Goal: Task Accomplishment & Management: Manage account settings

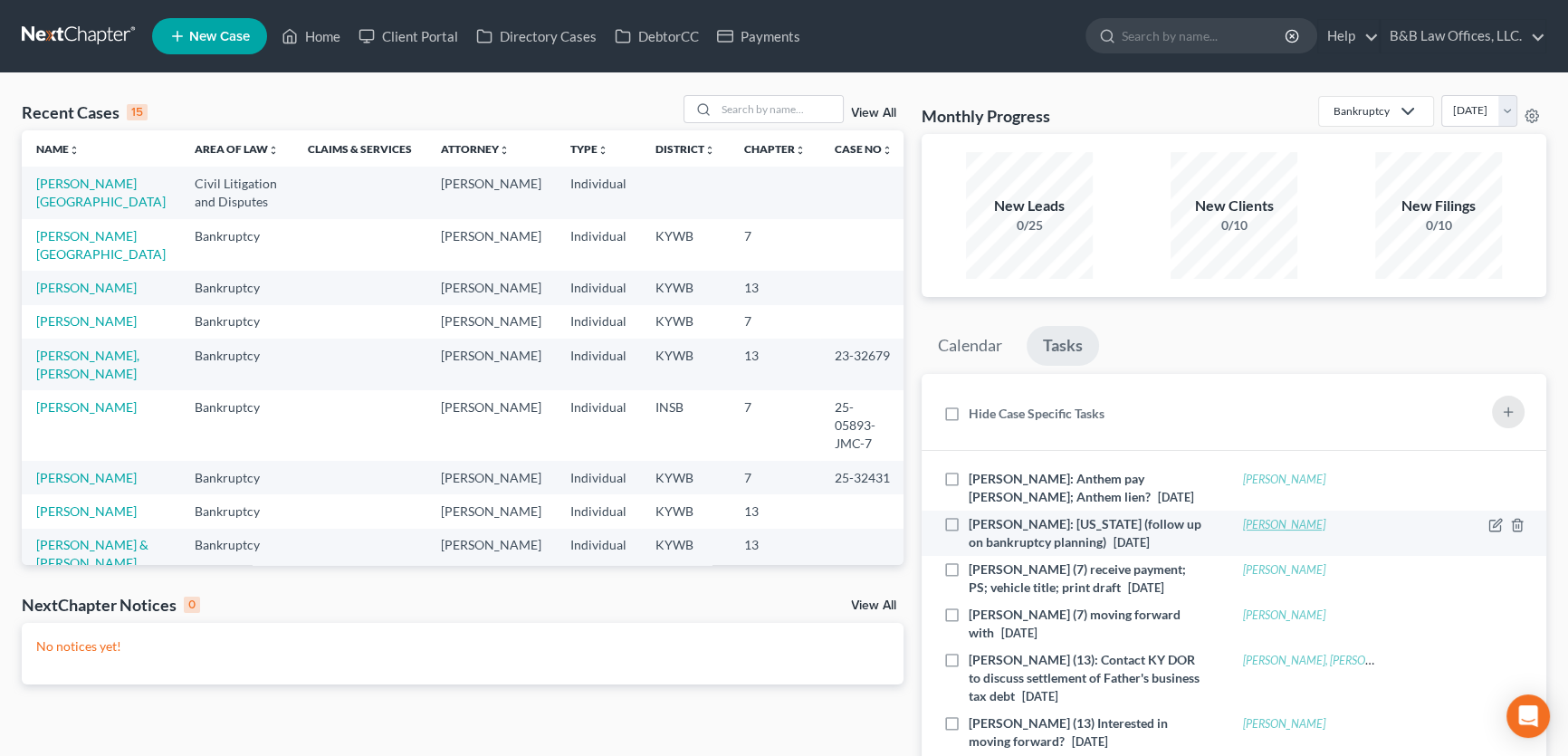
click at [1293, 527] on link "Allen, Rebecca" at bounding box center [1283, 524] width 83 height 14
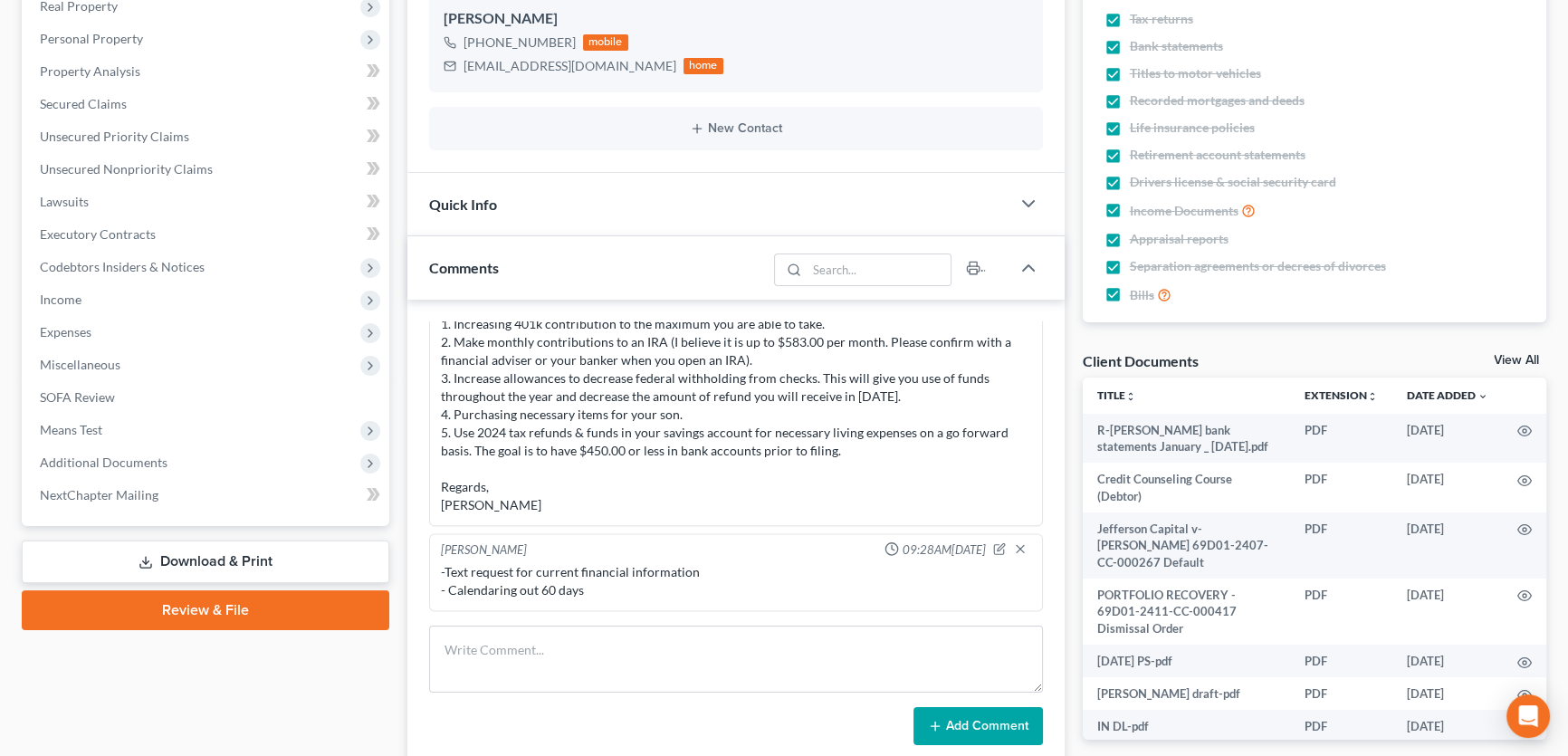
scroll to position [2958, 0]
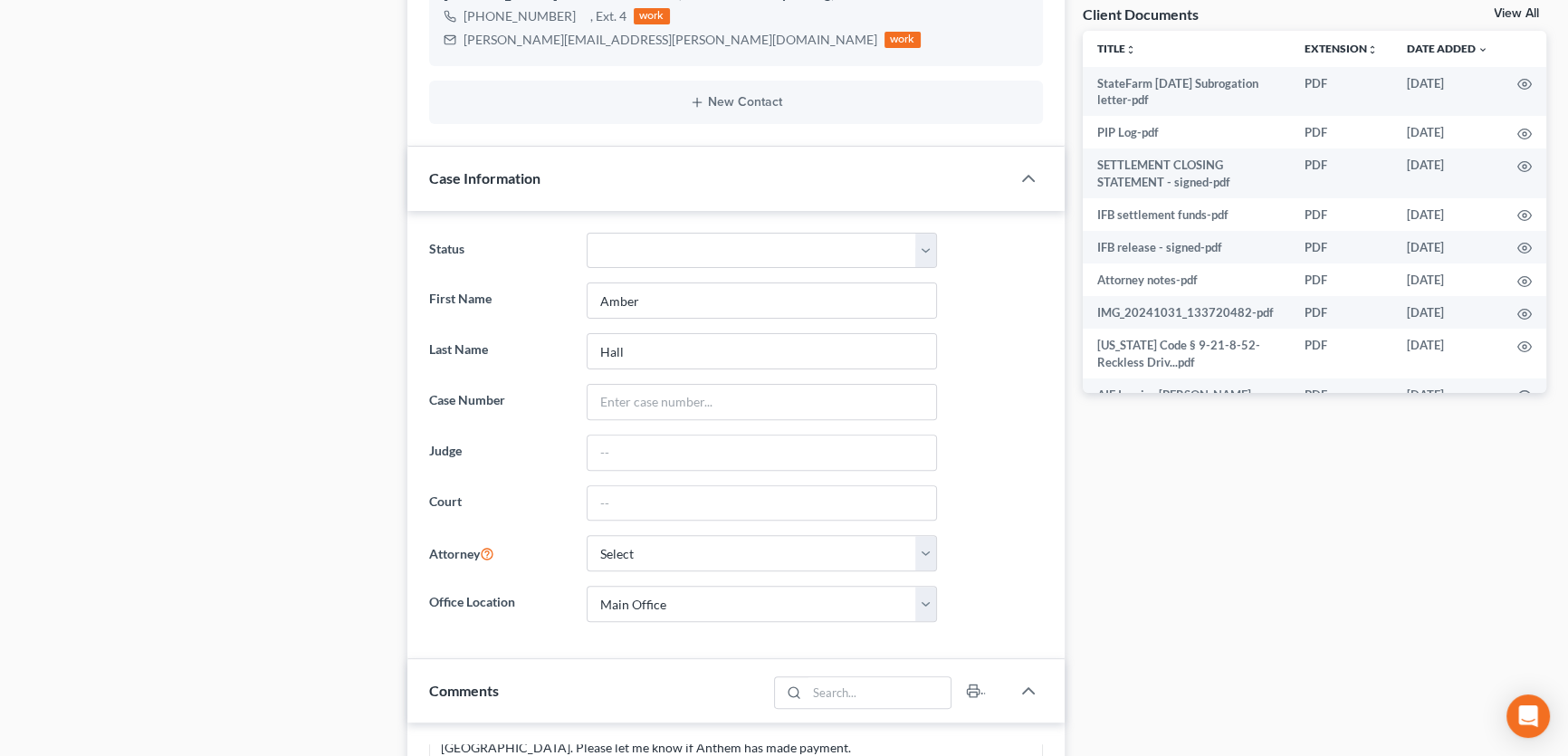
scroll to position [54, 0]
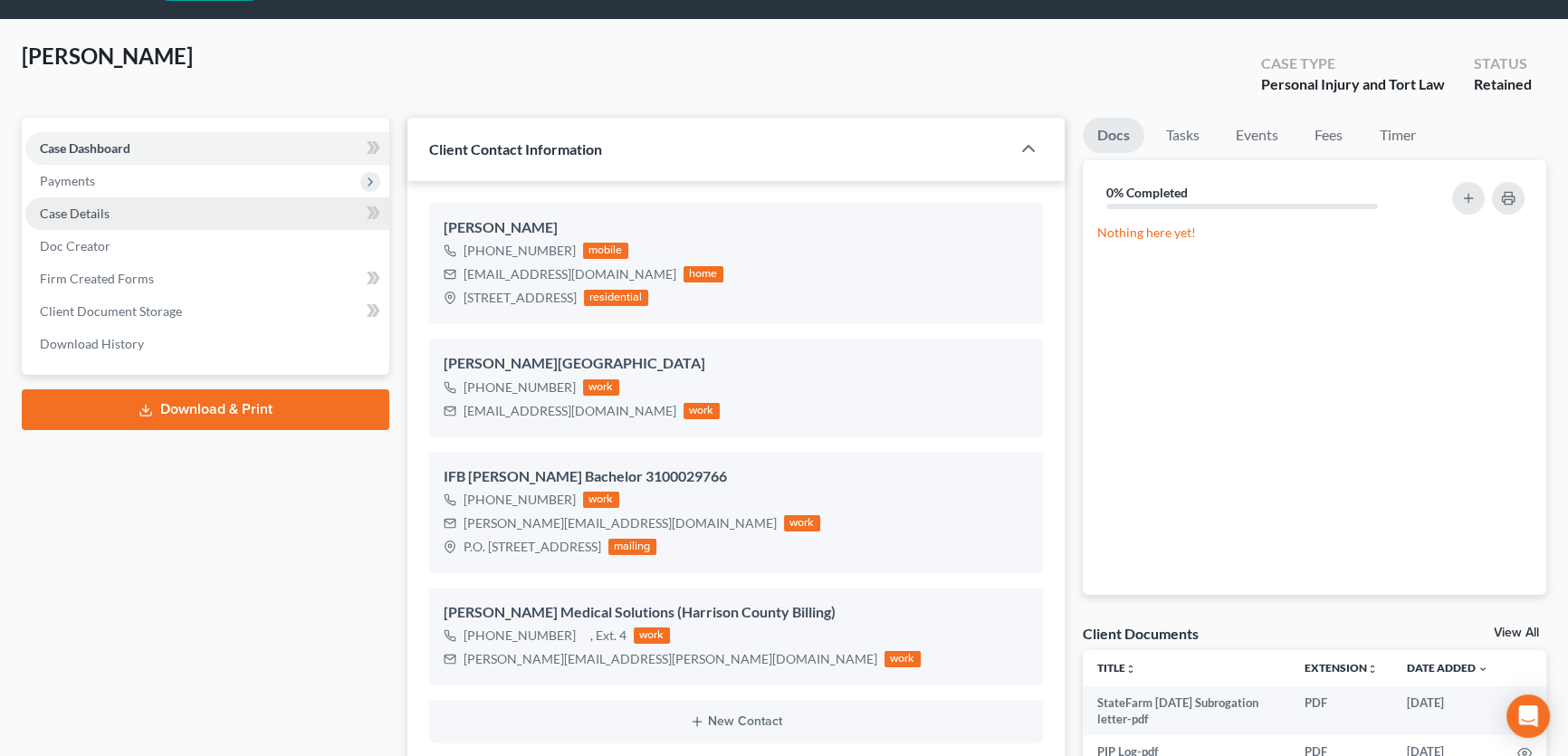
click at [258, 207] on link "Case Details" at bounding box center [207, 212] width 363 height 32
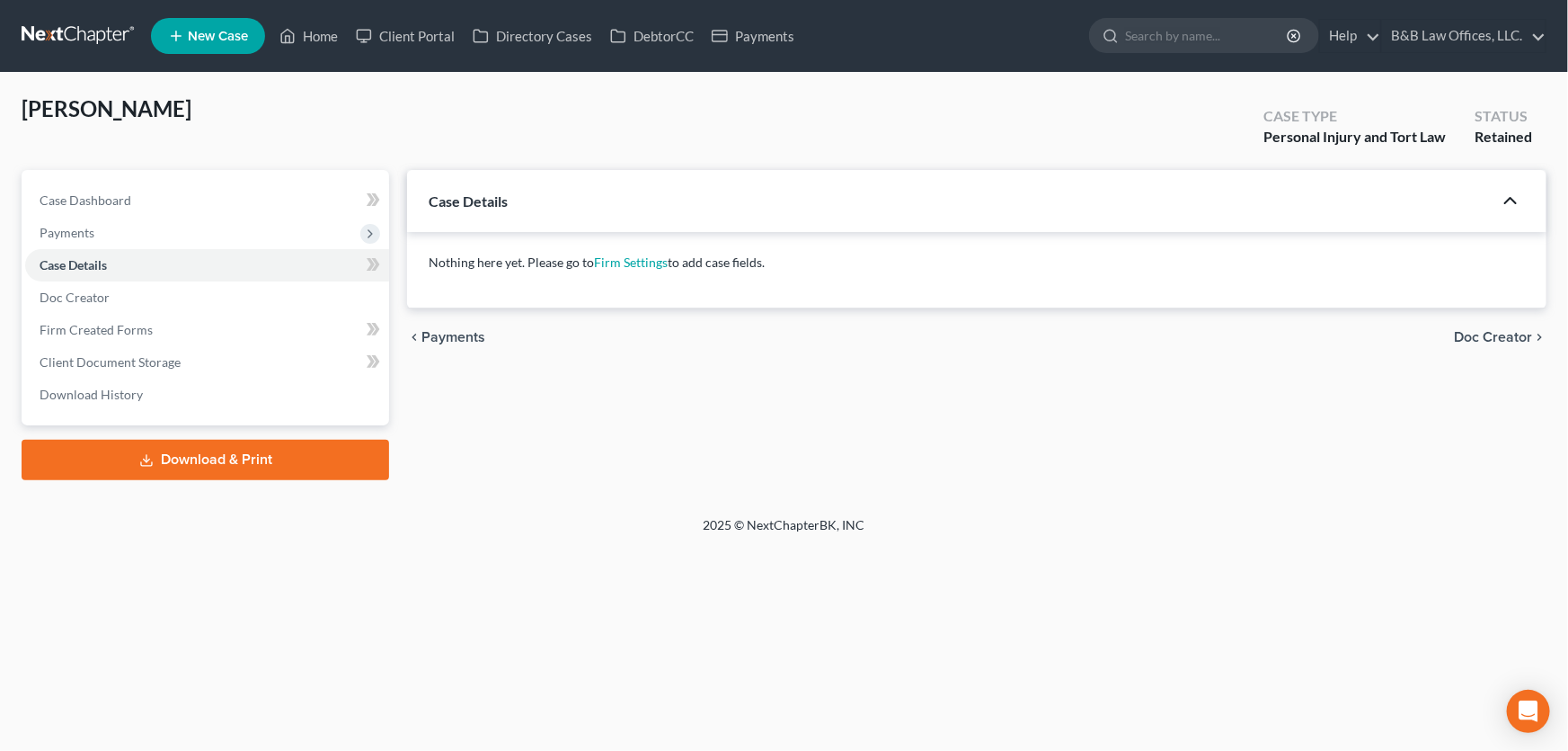
click at [1512, 196] on icon "button" at bounding box center [1510, 200] width 21 height 21
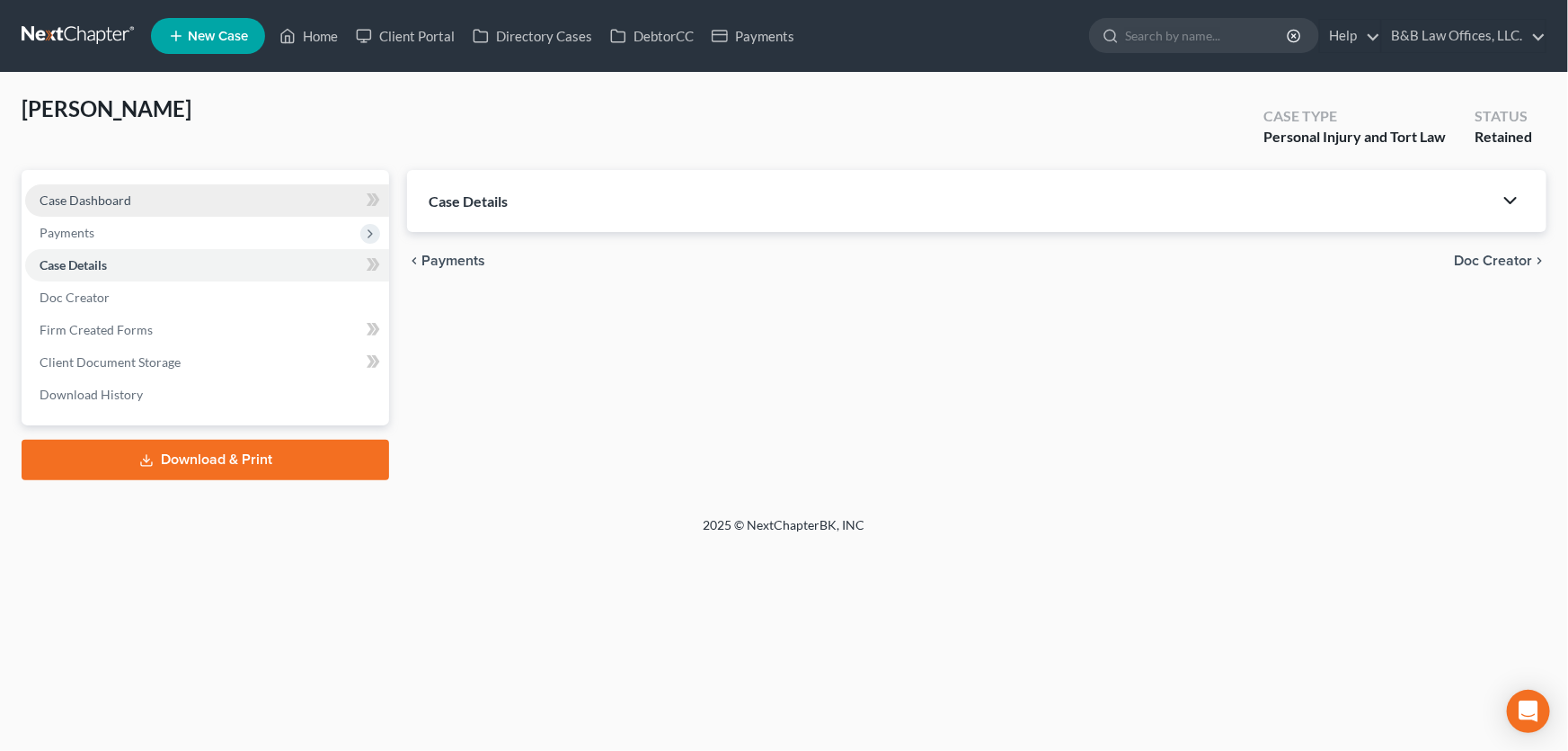
click at [172, 199] on link "Case Dashboard" at bounding box center [207, 199] width 364 height 32
select select "22"
select select "0"
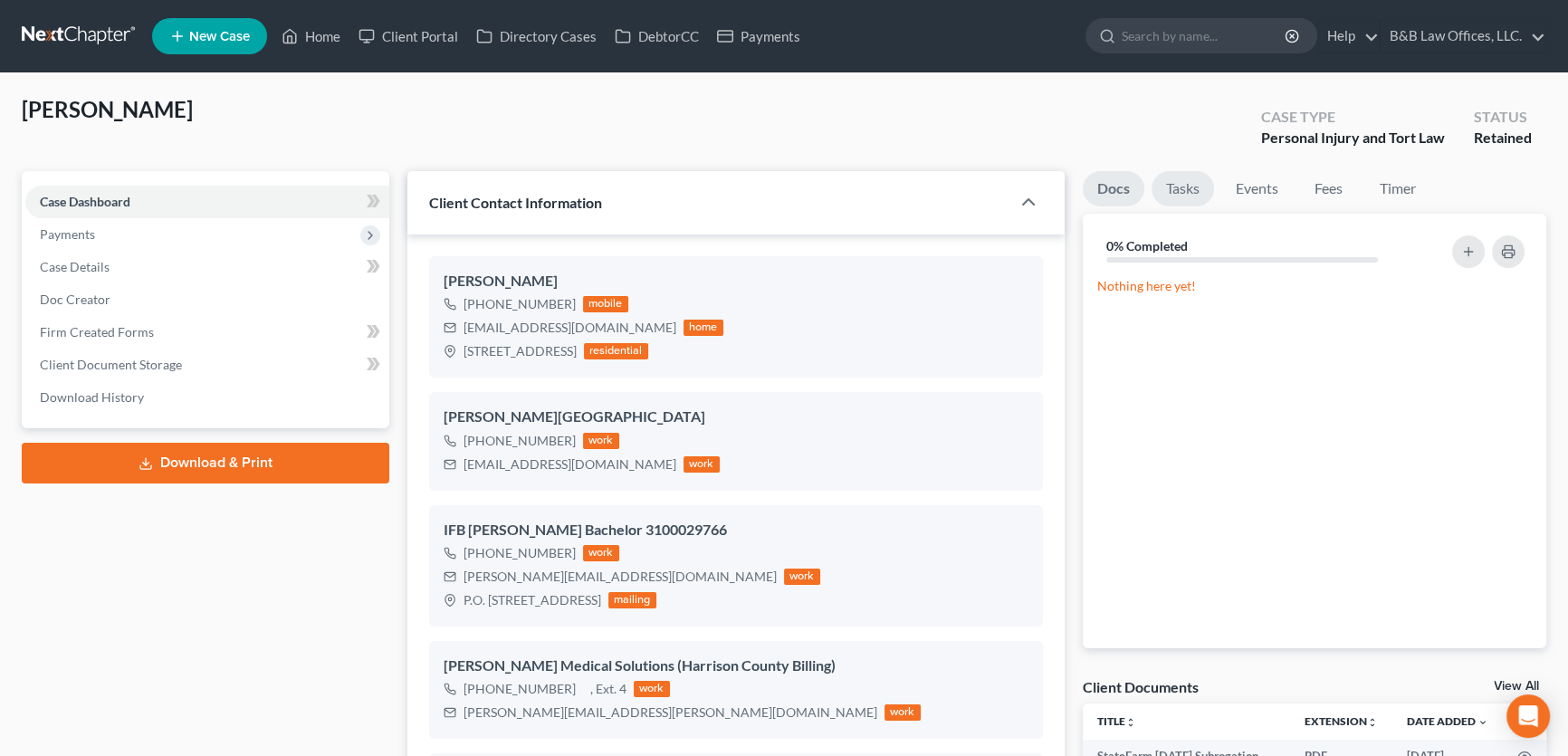
click at [1196, 185] on link "Tasks" at bounding box center [1182, 189] width 62 height 35
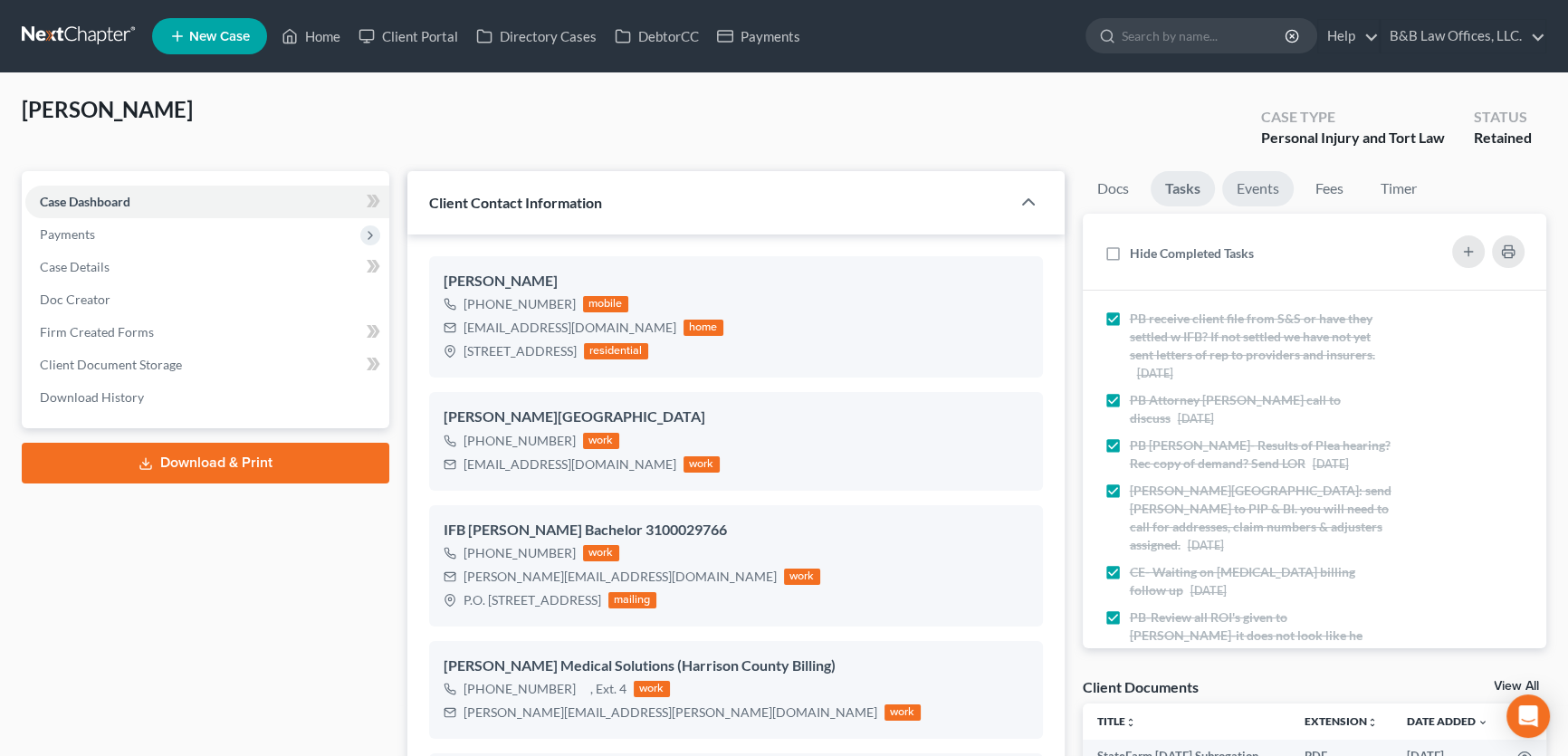
click at [1277, 190] on link "Events" at bounding box center [1257, 189] width 71 height 35
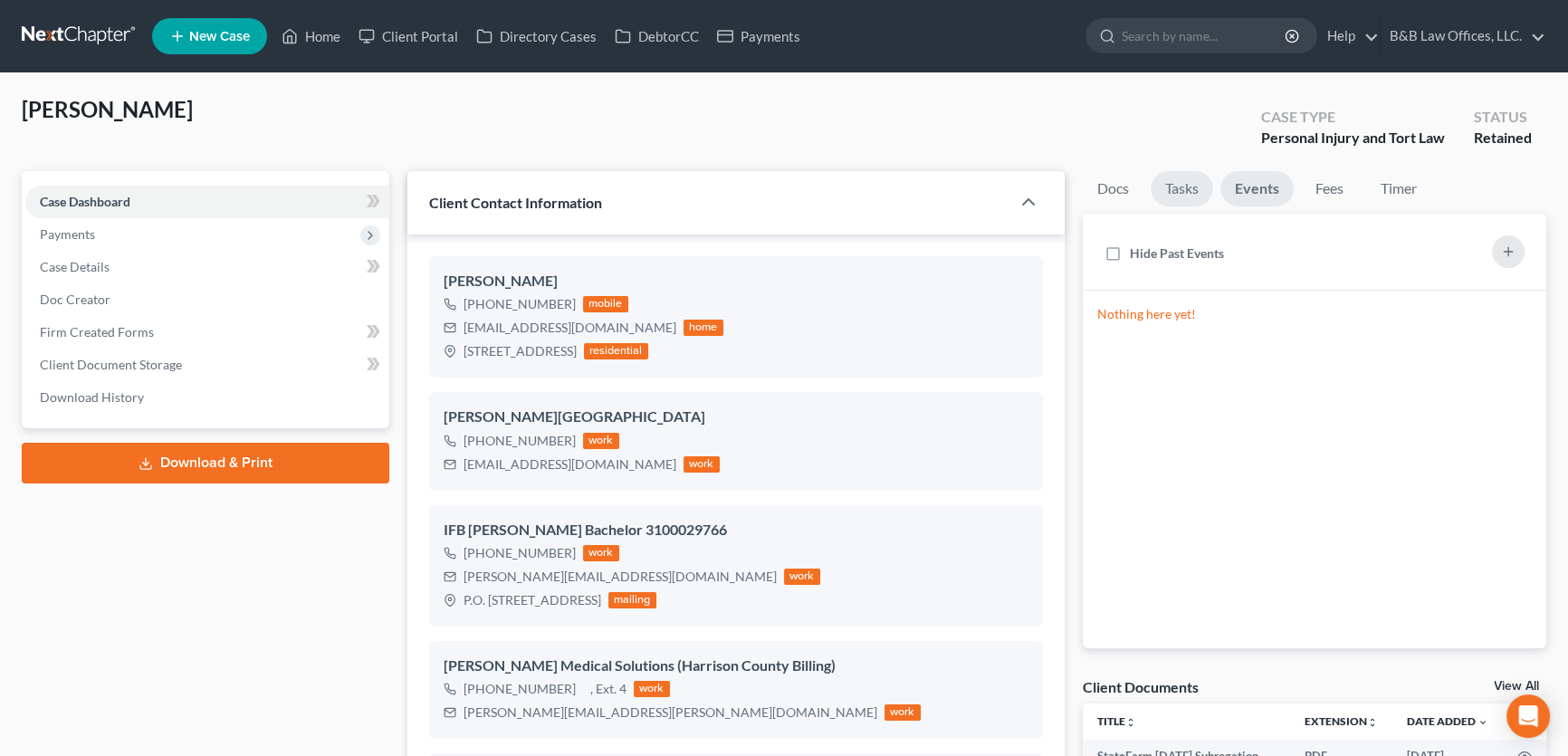
click at [1176, 190] on link "Tasks" at bounding box center [1181, 189] width 62 height 35
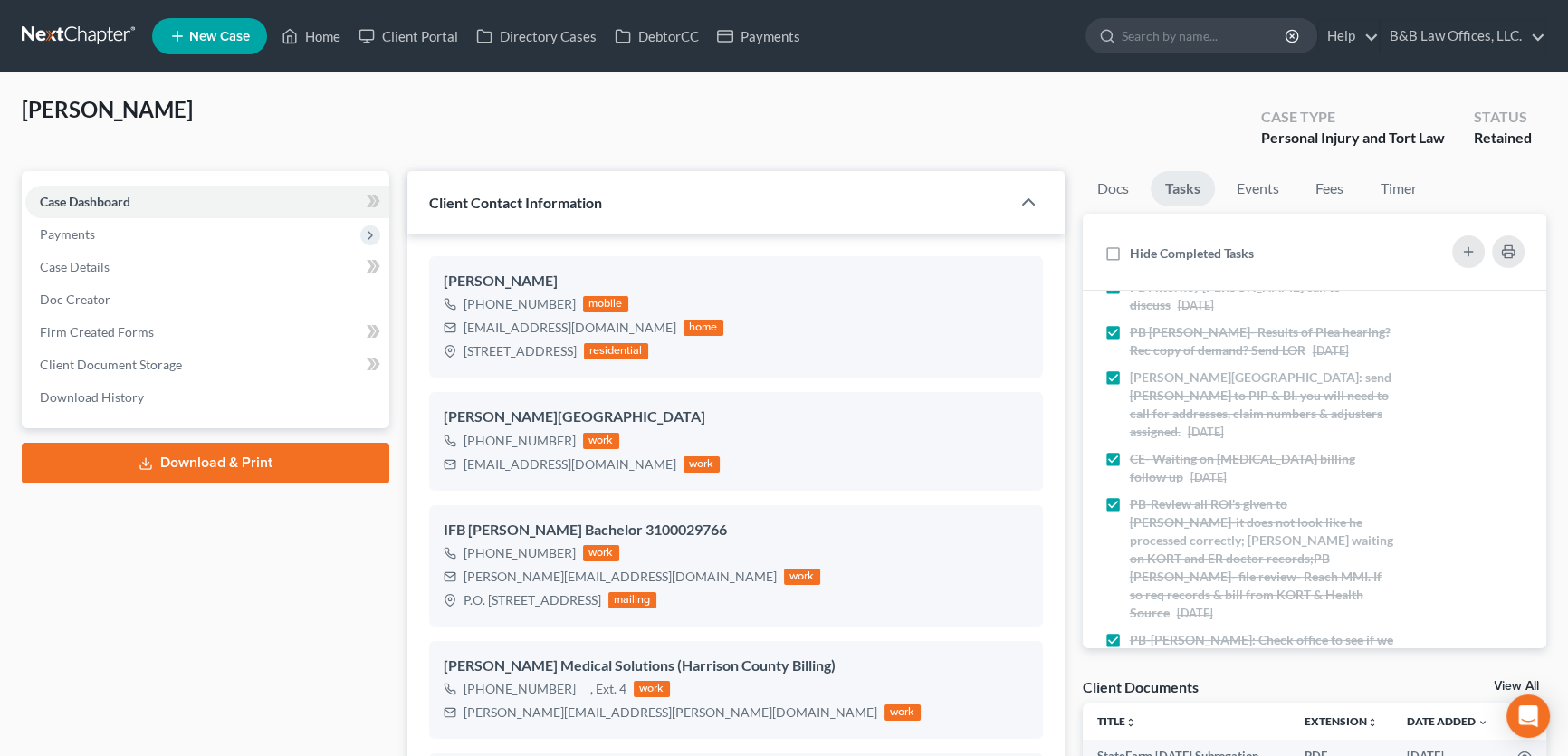
scroll to position [255, 0]
